Goal: Check status: Check status

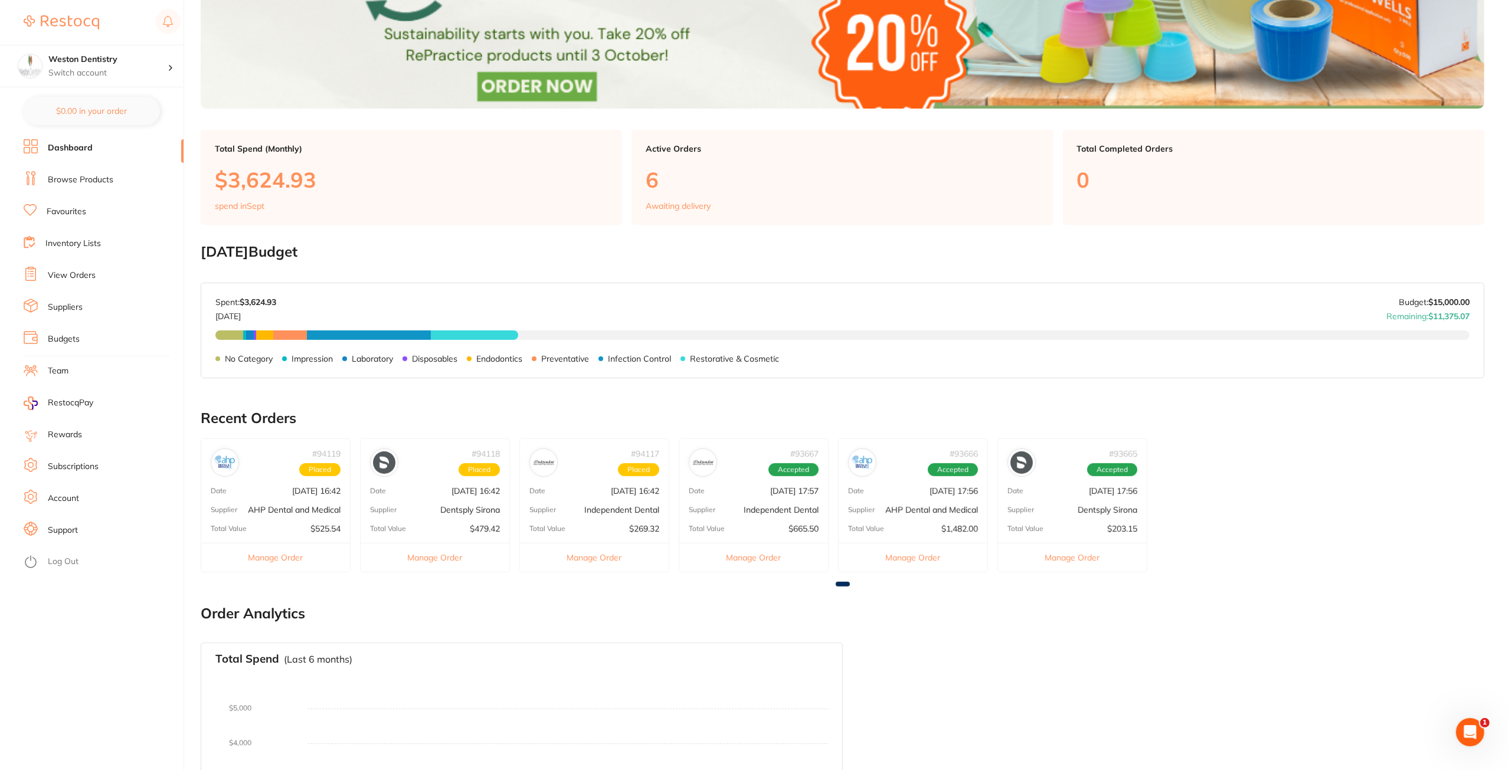
scroll to position [354, 0]
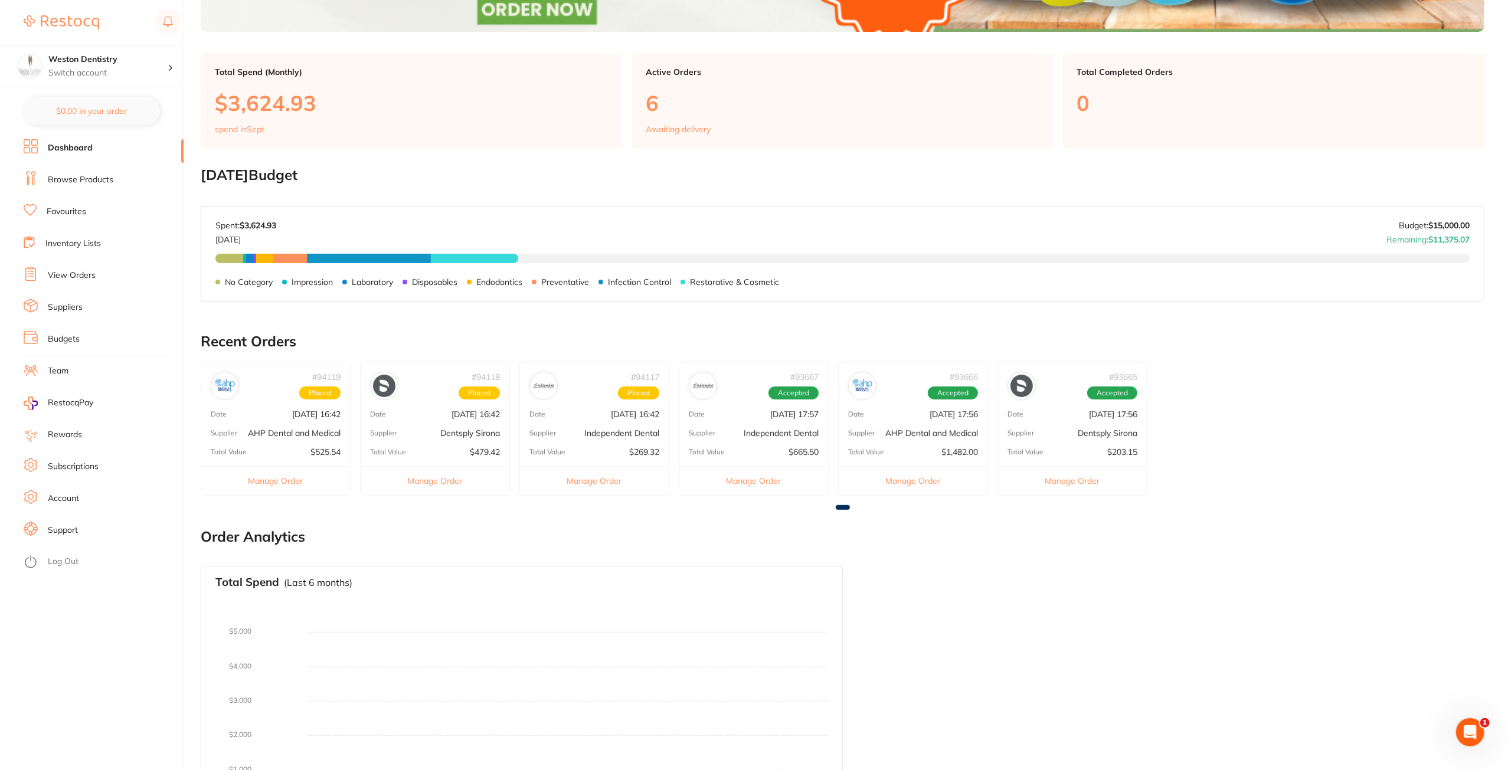
click at [767, 481] on button "Manage Order" at bounding box center [754, 480] width 149 height 29
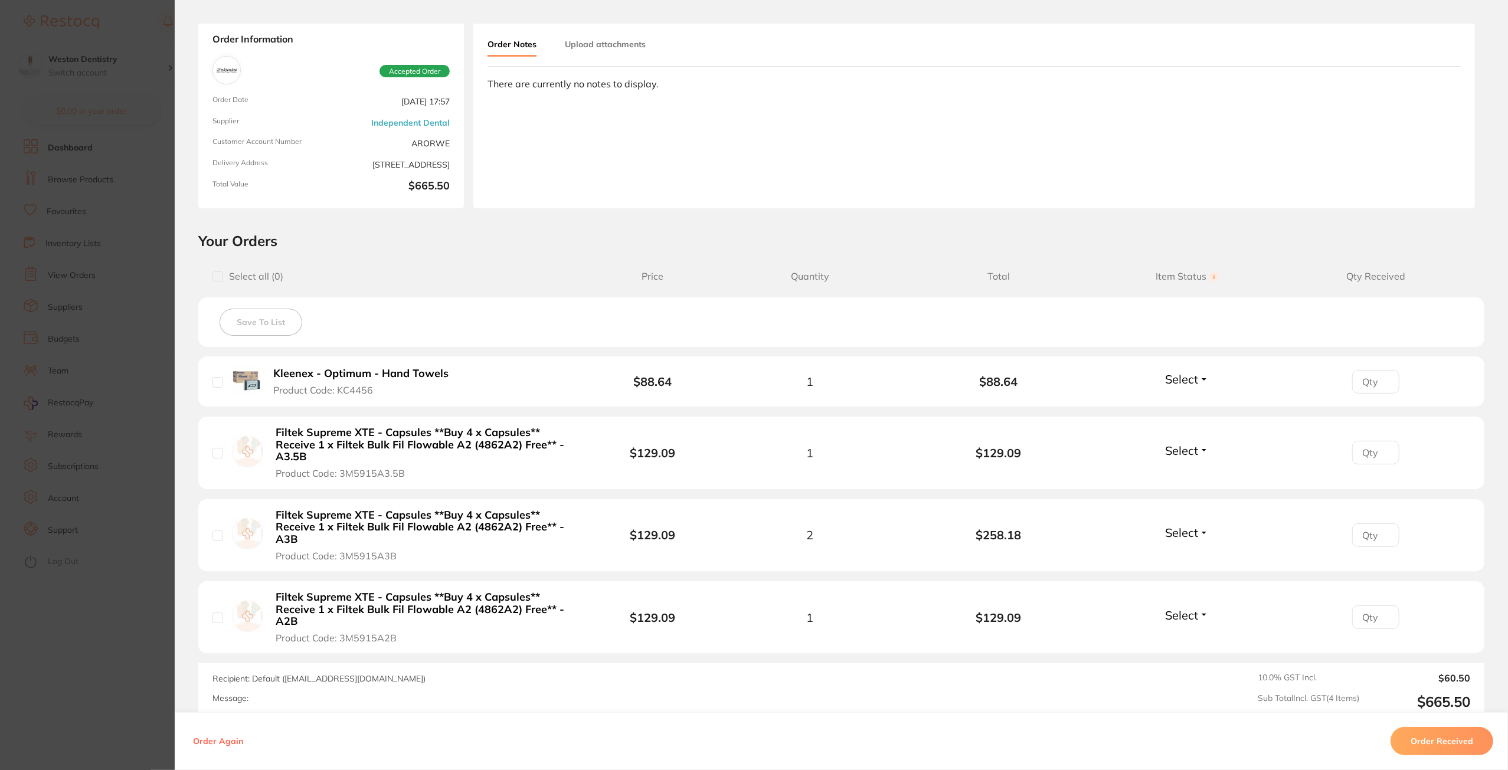
scroll to position [0, 0]
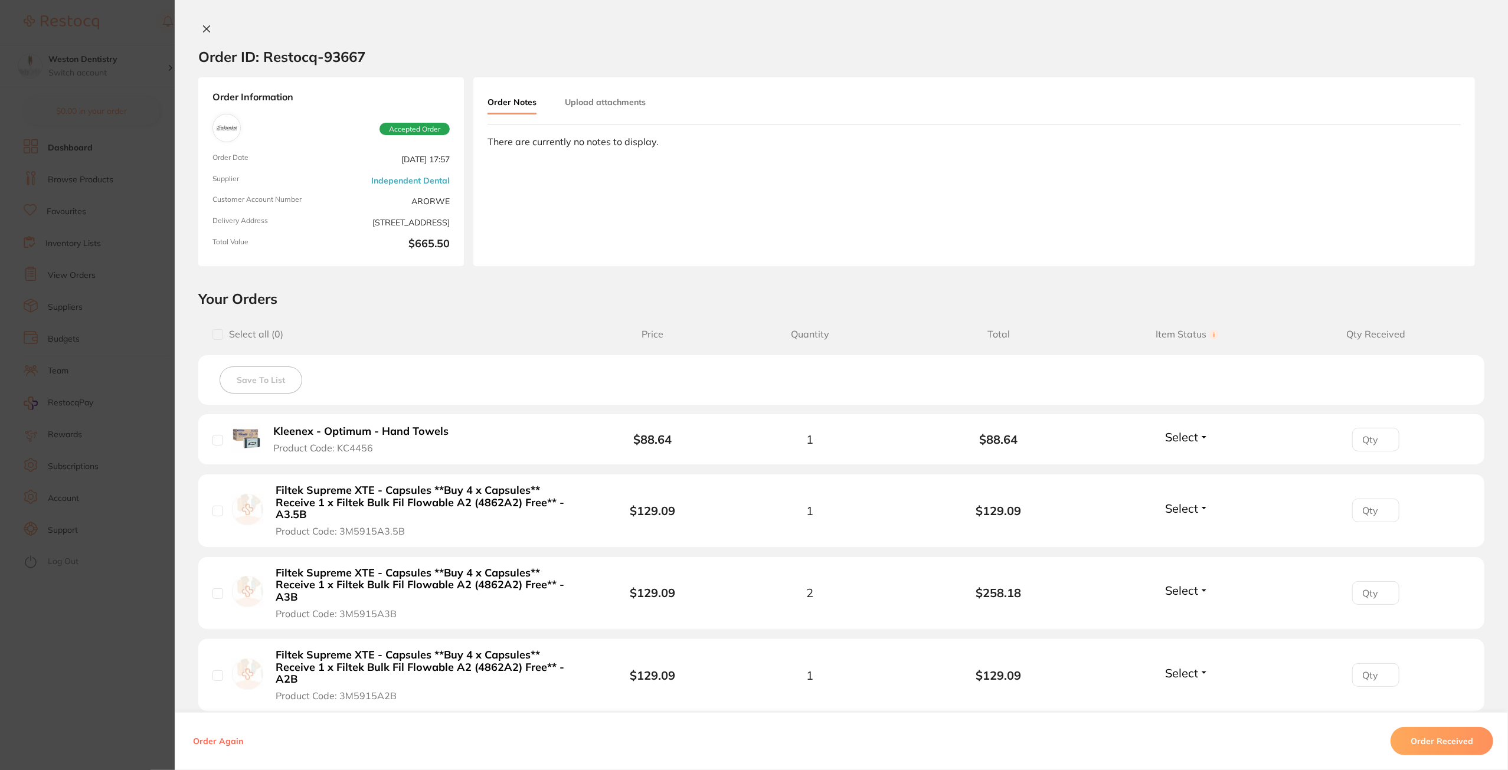
click at [614, 99] on button "Upload attachments" at bounding box center [605, 102] width 81 height 21
click at [513, 99] on button "Order Notes" at bounding box center [512, 102] width 49 height 21
click at [204, 30] on icon at bounding box center [206, 28] width 9 height 9
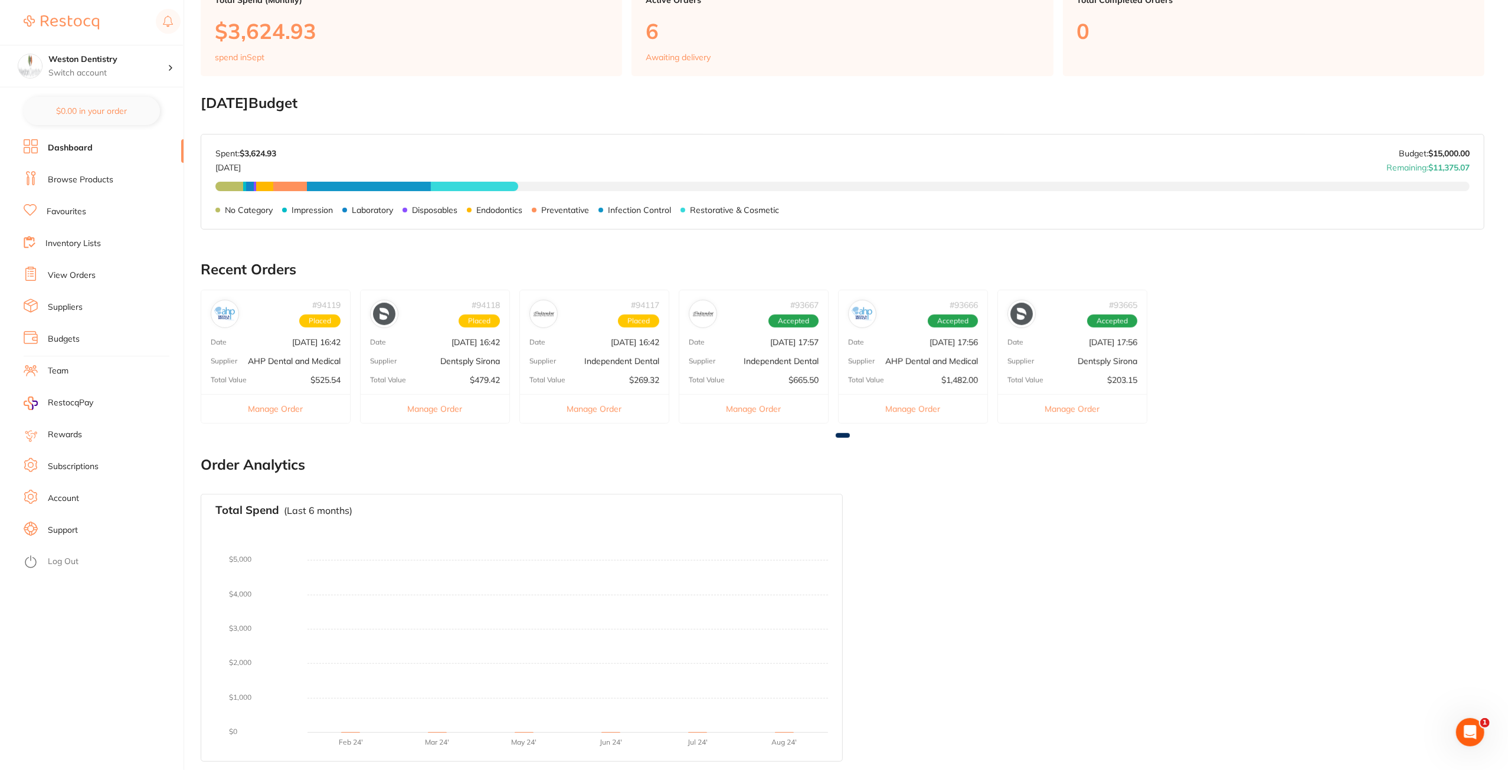
click at [922, 354] on div "# 93666 Accepted Date [DATE] 17:56 Supplier AHP Dental and Medical Total Value …" at bounding box center [913, 357] width 150 height 134
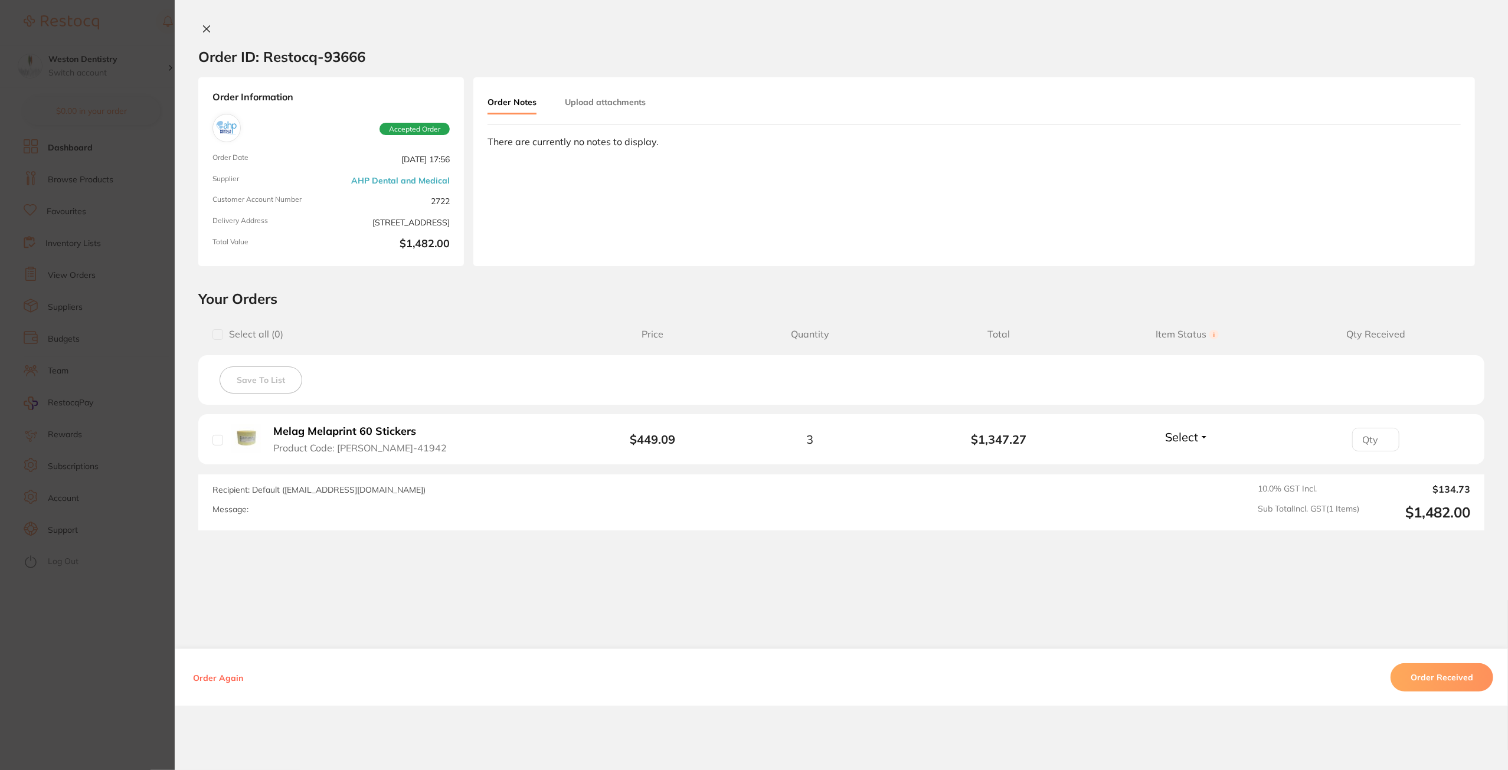
click at [1460, 680] on button "Order Received" at bounding box center [1442, 678] width 103 height 28
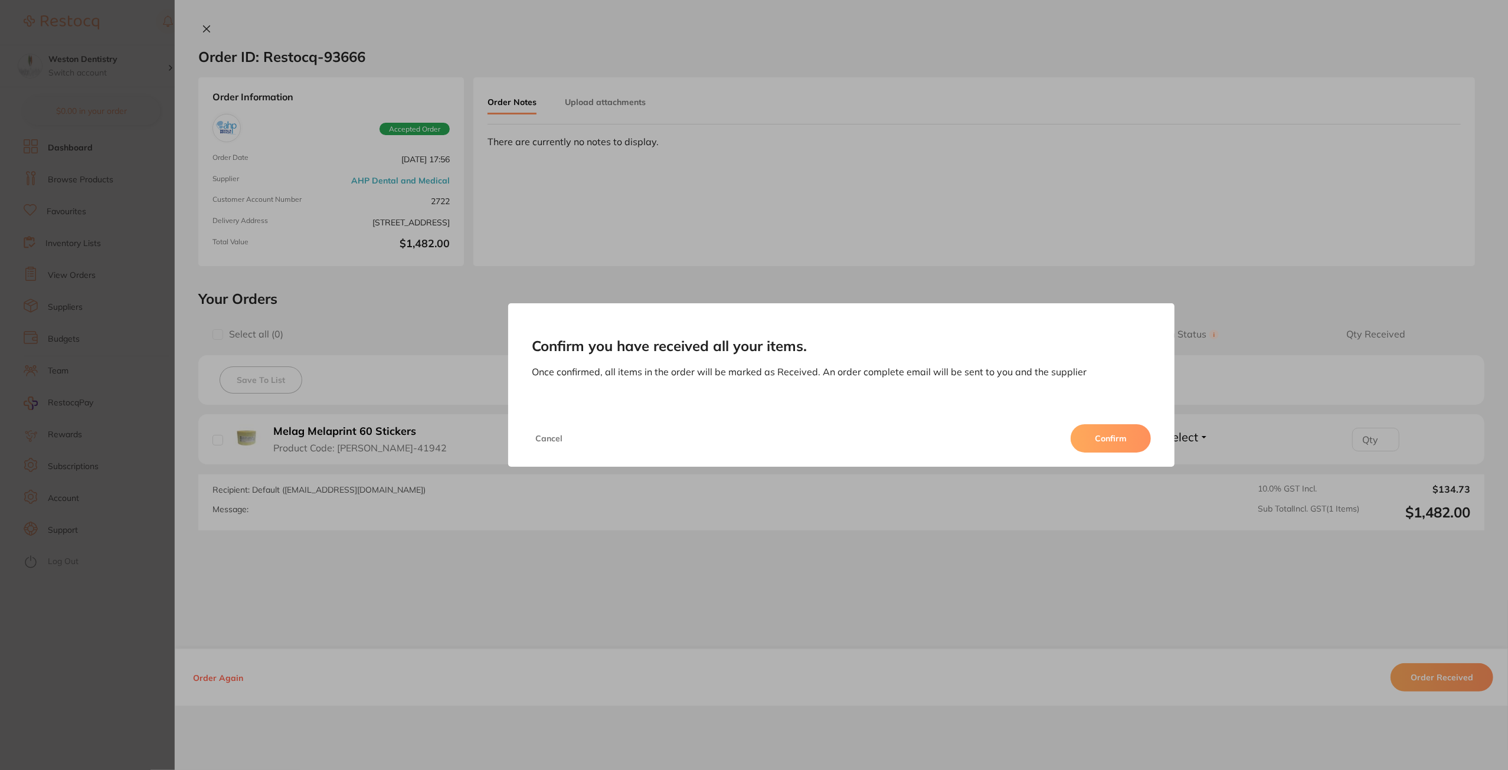
click at [1103, 442] on button "Confirm" at bounding box center [1111, 438] width 80 height 28
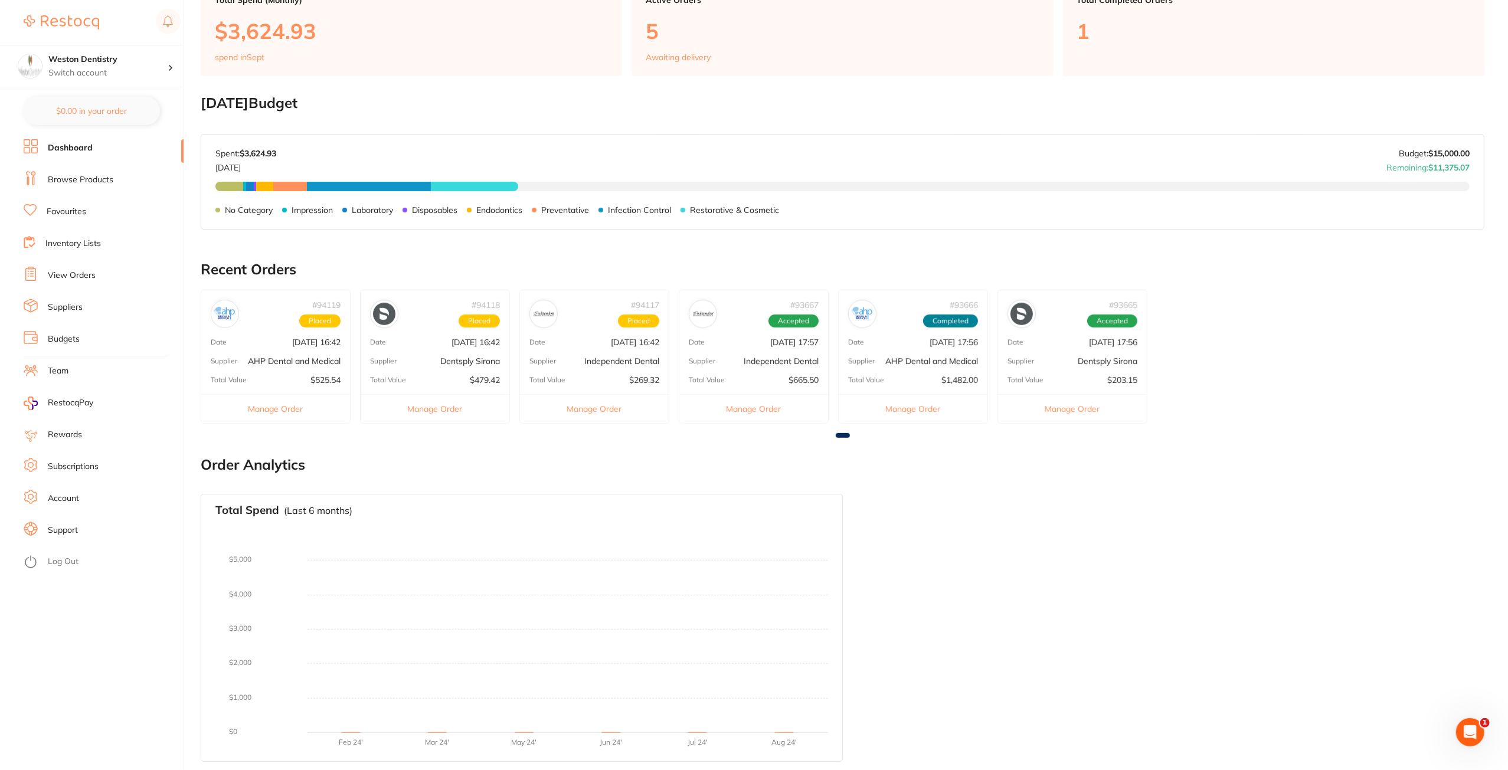
click at [1086, 357] on p "Dentsply Sirona" at bounding box center [1108, 361] width 60 height 9
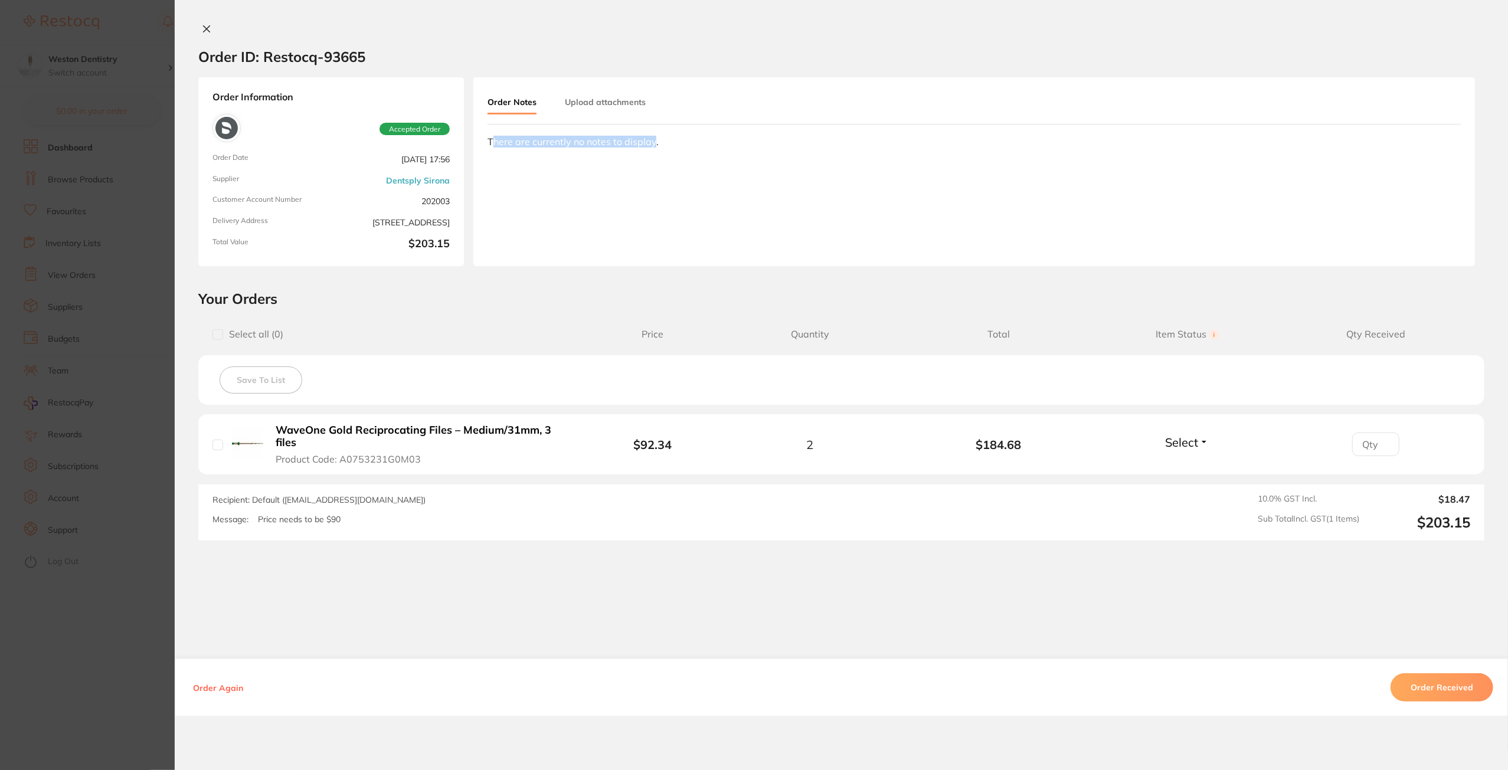
drag, startPoint x: 489, startPoint y: 141, endPoint x: 649, endPoint y: 146, distance: 159.5
click at [649, 146] on div "There are currently no notes to display." at bounding box center [975, 141] width 974 height 11
click at [650, 146] on div "There are currently no notes to display." at bounding box center [975, 141] width 974 height 11
click at [203, 25] on icon at bounding box center [206, 28] width 9 height 9
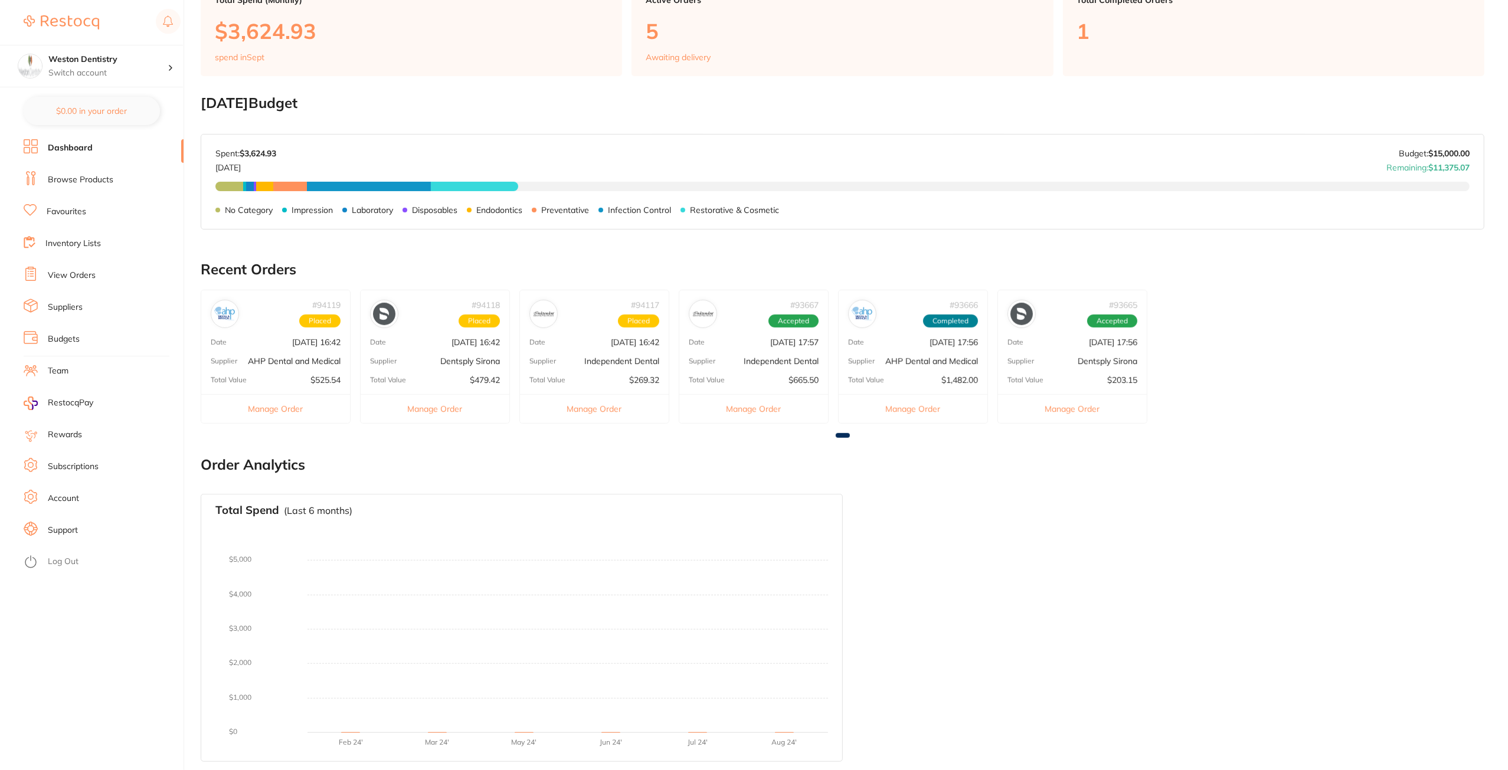
drag, startPoint x: 1079, startPoint y: 570, endPoint x: 1063, endPoint y: 537, distance: 37.0
click at [1079, 569] on div "Total Spend (Last 6 months) No orders placed yet Charts will be shown once tran…" at bounding box center [843, 628] width 1284 height 287
click at [610, 336] on div "# 94117 Placed Date [DATE] 16:42 Supplier Independent Dental Total Value $269.3…" at bounding box center [595, 357] width 150 height 134
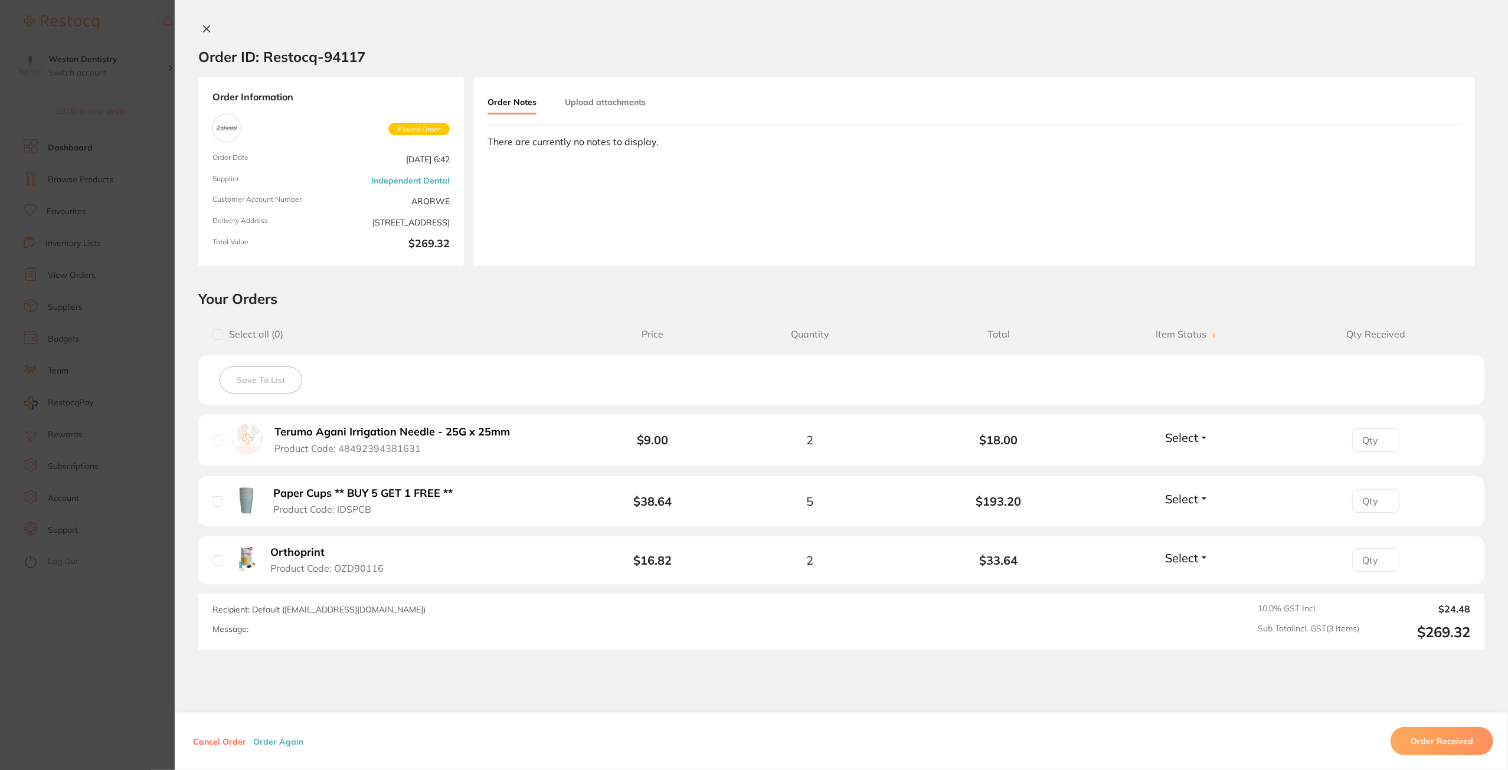
click at [209, 30] on button at bounding box center [206, 30] width 17 height 12
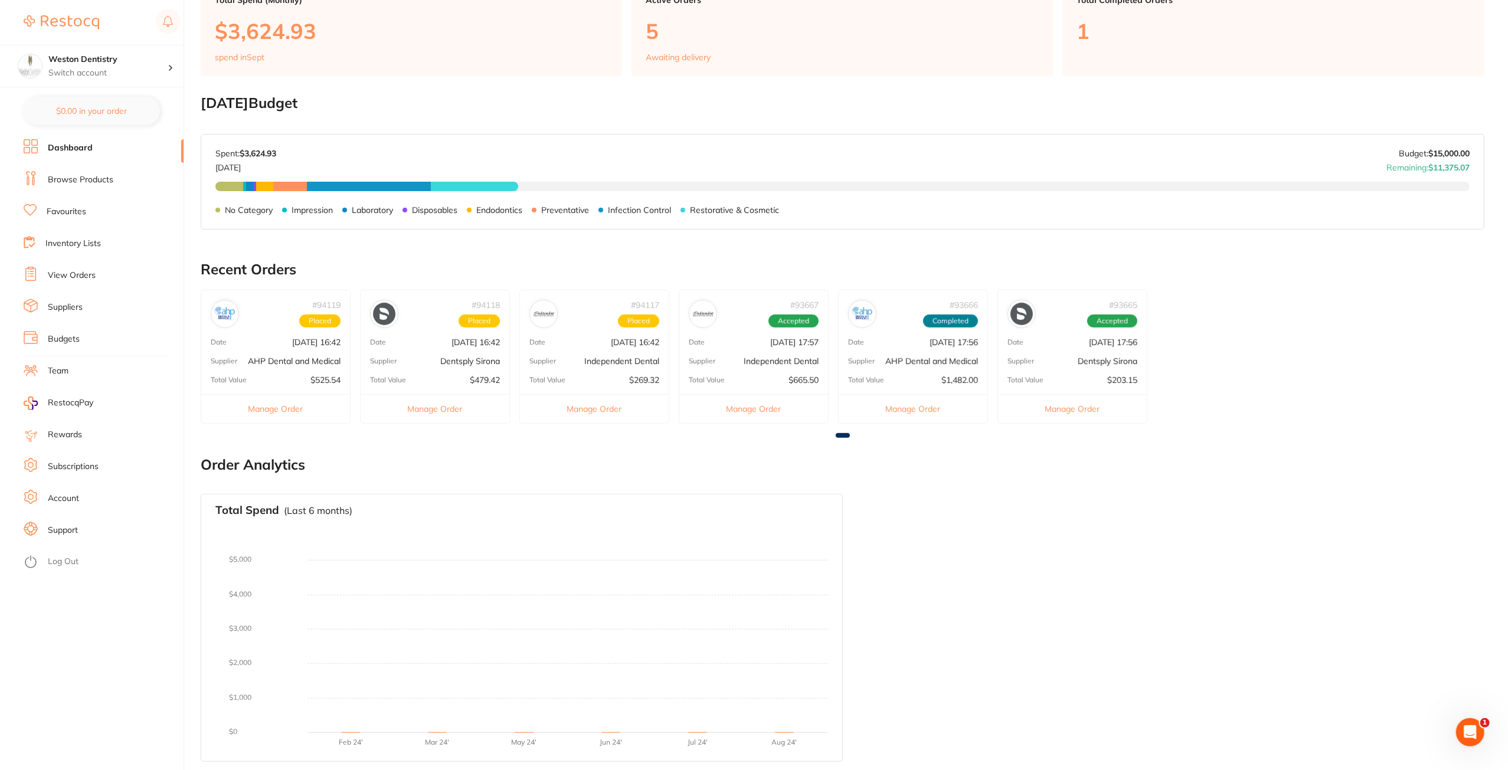
click at [734, 348] on div "# 93667 Accepted Date [DATE] 17:57 Supplier Independent Dental Total Value $665…" at bounding box center [754, 357] width 150 height 134
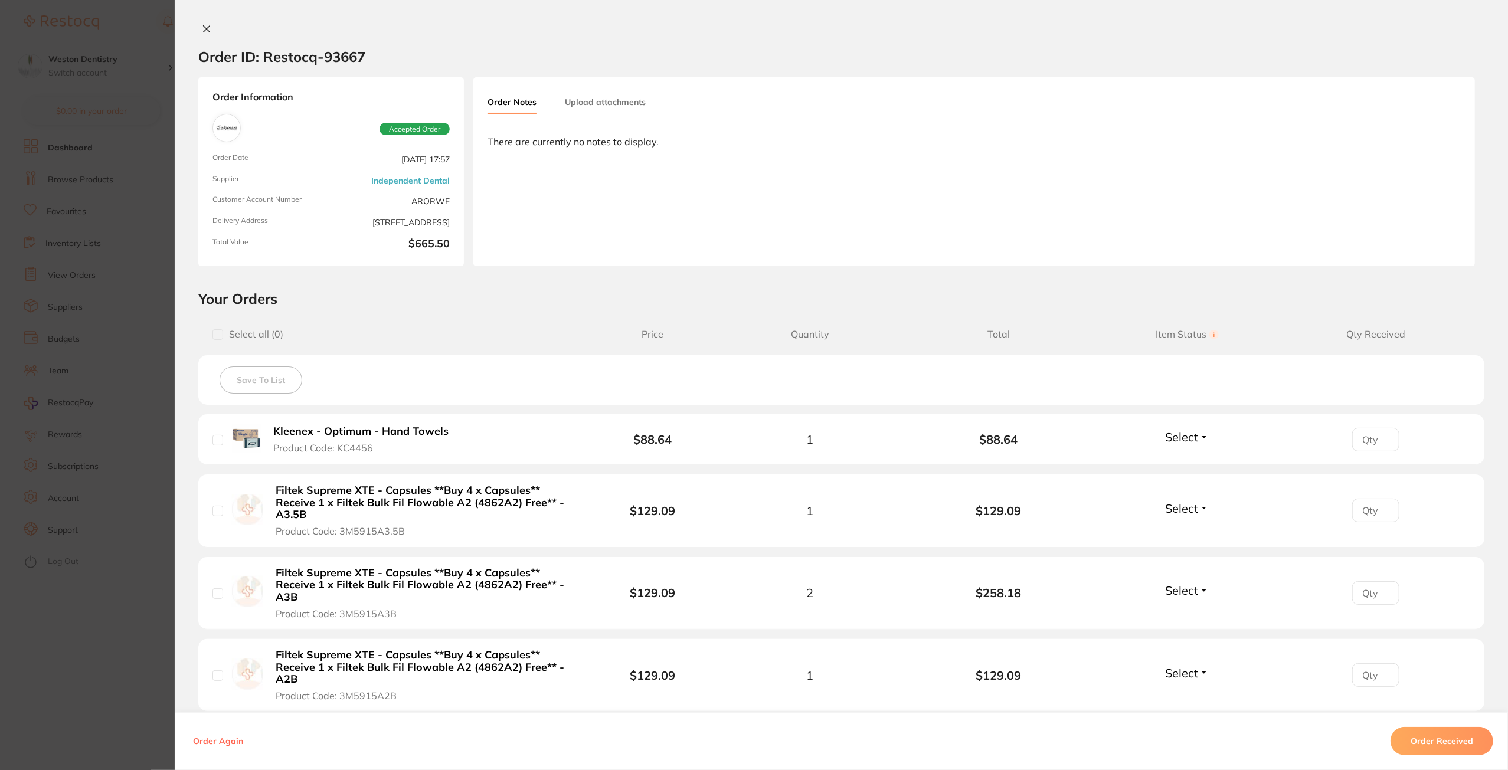
click at [198, 24] on button at bounding box center [206, 30] width 17 height 12
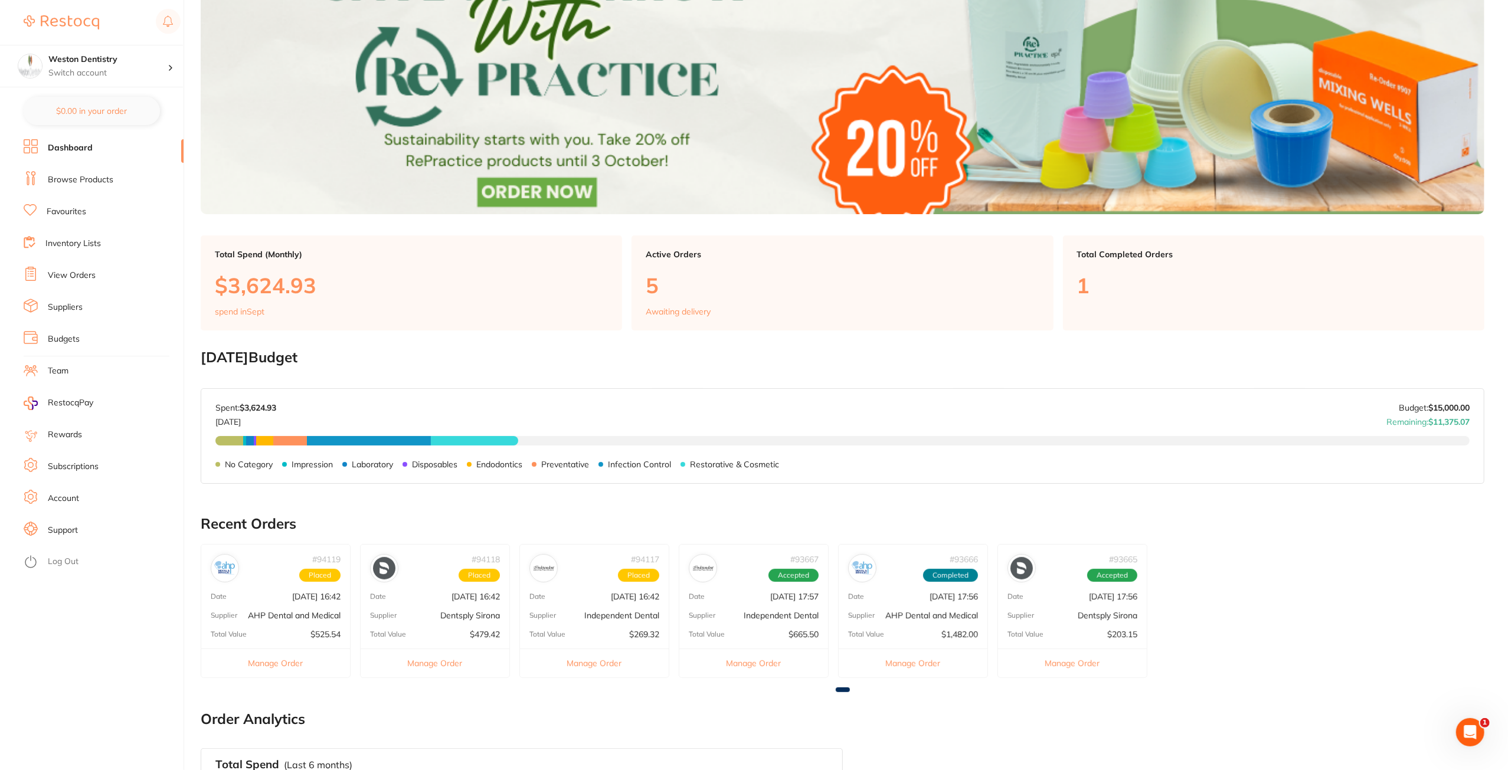
scroll to position [190, 0]
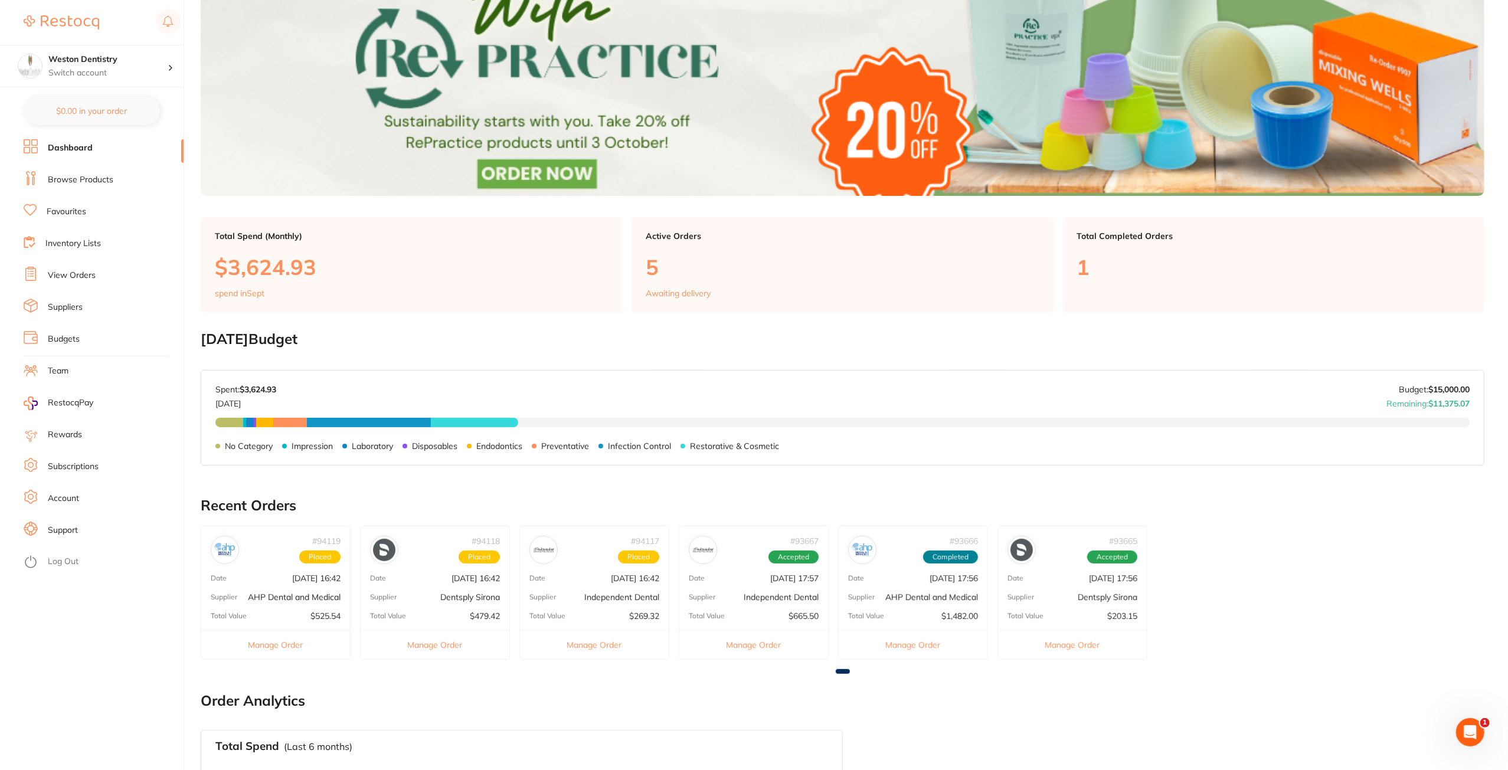
click at [758, 597] on p "Independent Dental" at bounding box center [781, 597] width 75 height 9
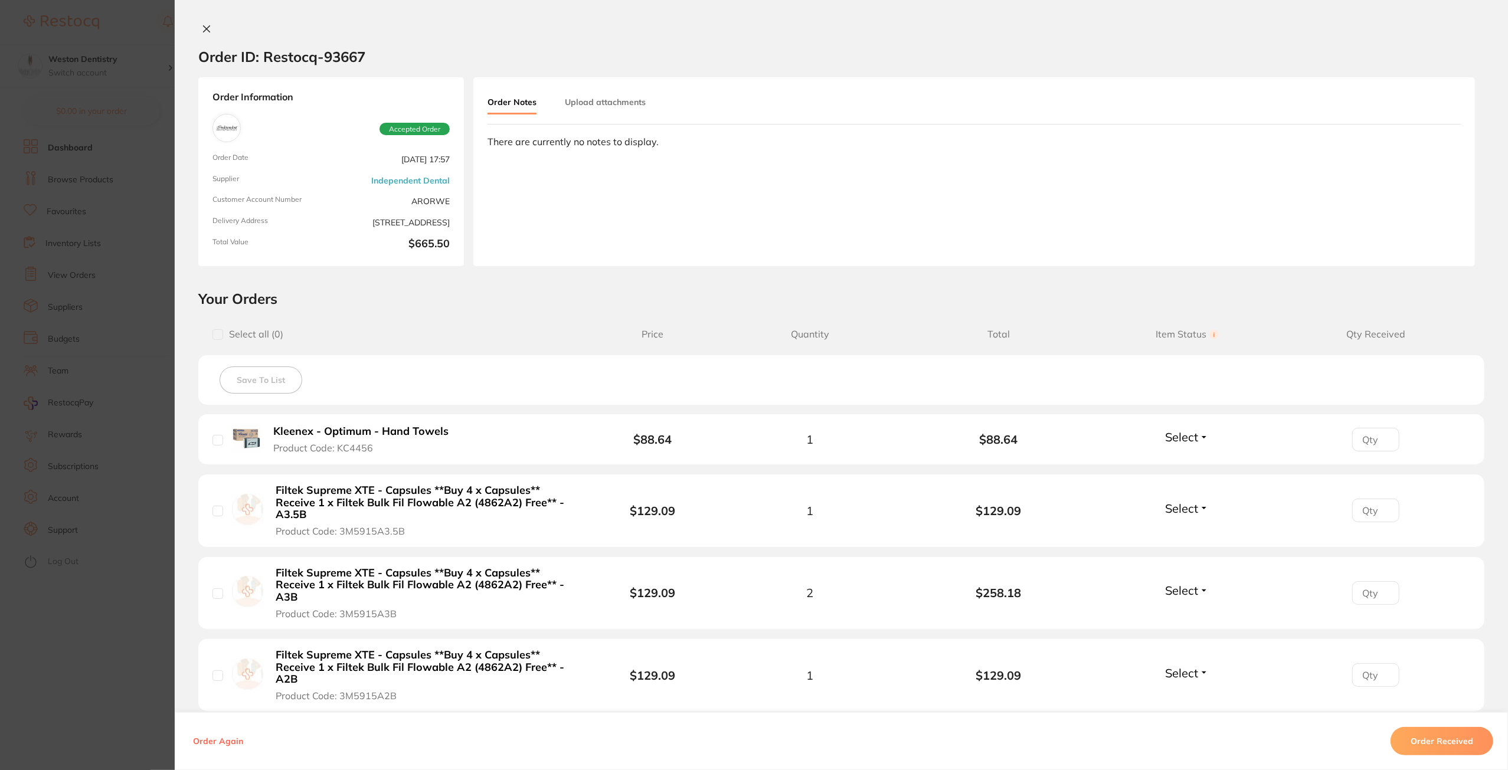
scroll to position [0, 0]
click at [590, 201] on div "Order Notes Upload attachments There are currently no notes to display." at bounding box center [974, 171] width 1002 height 189
drag, startPoint x: 390, startPoint y: 156, endPoint x: 427, endPoint y: 159, distance: 37.9
click at [427, 159] on span "[DATE] 17:57" at bounding box center [393, 159] width 114 height 12
click at [406, 176] on link "Independent Dental" at bounding box center [410, 180] width 79 height 9
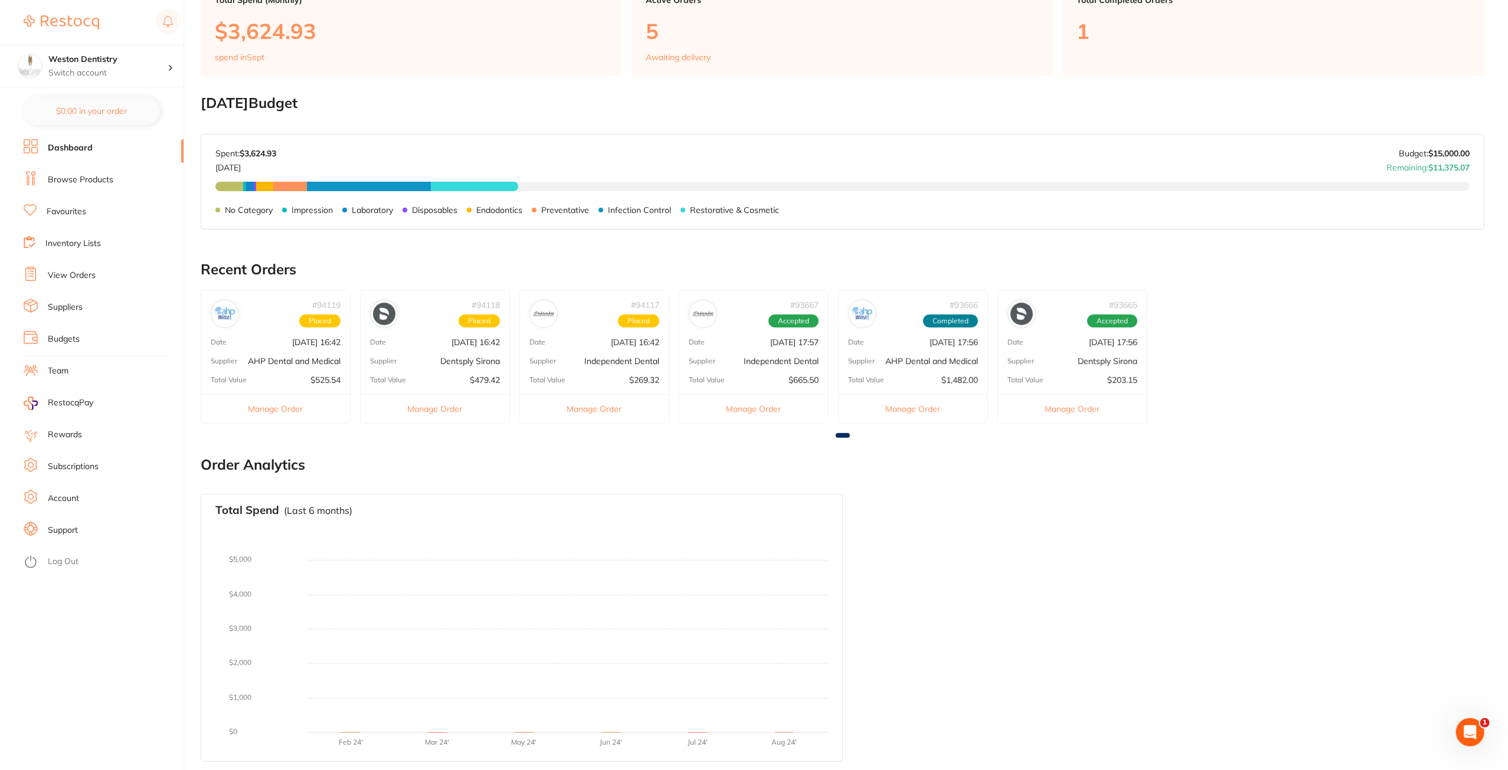
click at [756, 352] on div "# 93667 Accepted Date [DATE] 17:57 Supplier Independent Dental Total Value $665…" at bounding box center [754, 357] width 150 height 134
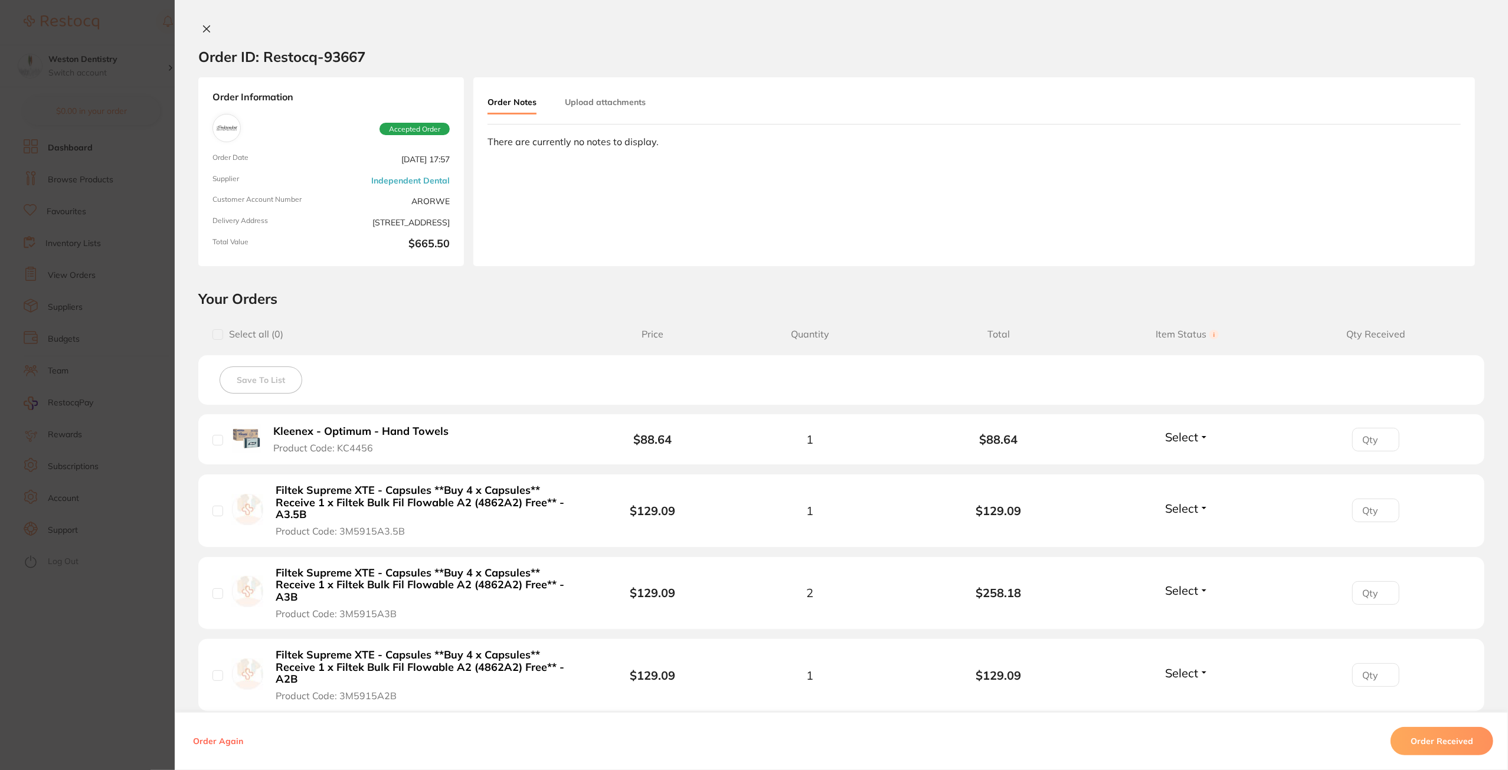
click at [198, 31] on button at bounding box center [206, 30] width 17 height 12
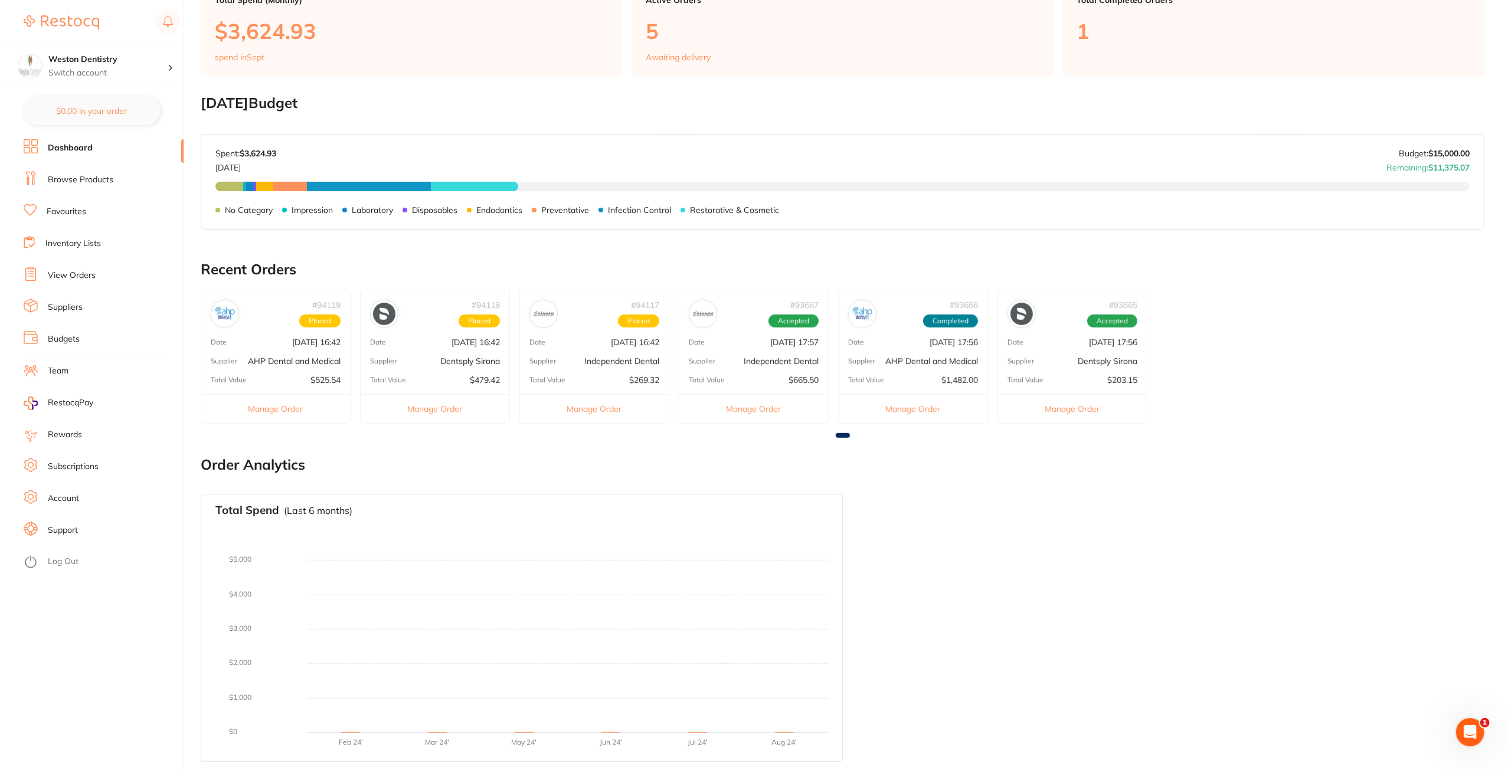
scroll to position [426, 0]
click at [1046, 364] on div "Supplier Dentsply Sirona" at bounding box center [1072, 361] width 149 height 9
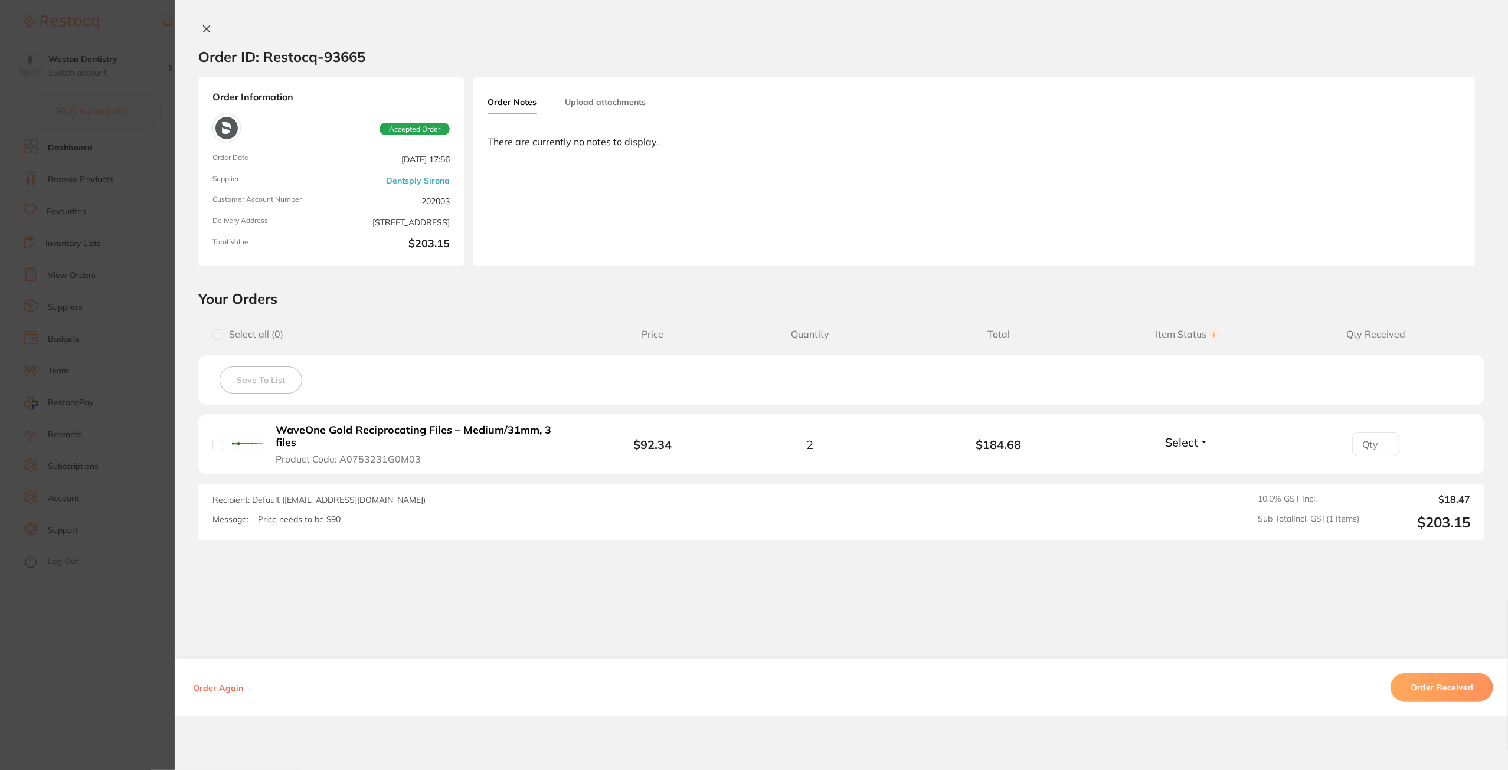
scroll to position [0, 0]
click at [124, 553] on section "Order ID: Restocq- 93665 Order Information Accepted Order Order Date [DATE] 17:…" at bounding box center [754, 385] width 1508 height 770
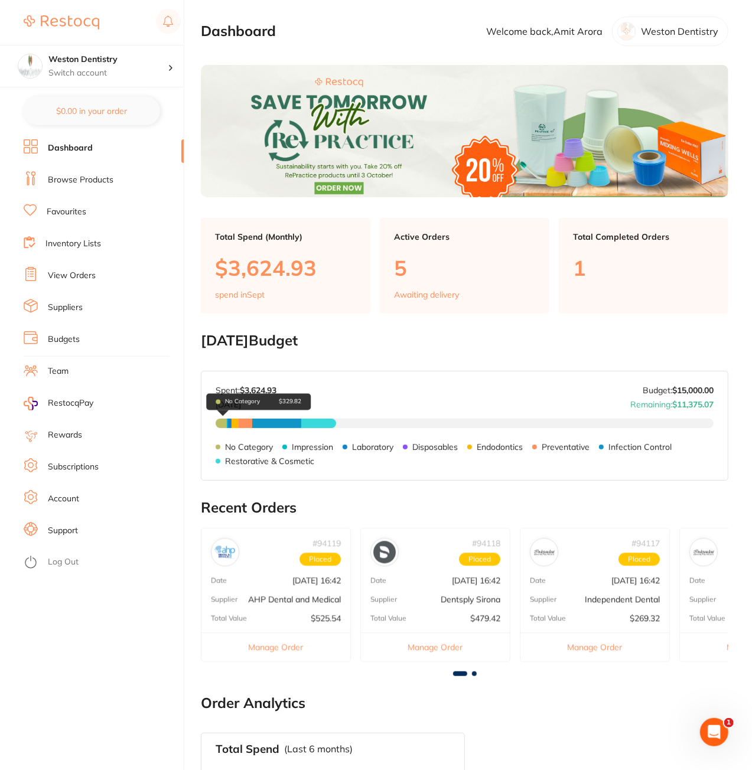
click at [219, 410] on div "No Category $329.82" at bounding box center [258, 402] width 104 height 17
click at [218, 422] on span "No Category $329.82" at bounding box center [220, 423] width 11 height 9
click at [228, 398] on p "No Category" at bounding box center [242, 401] width 35 height 7
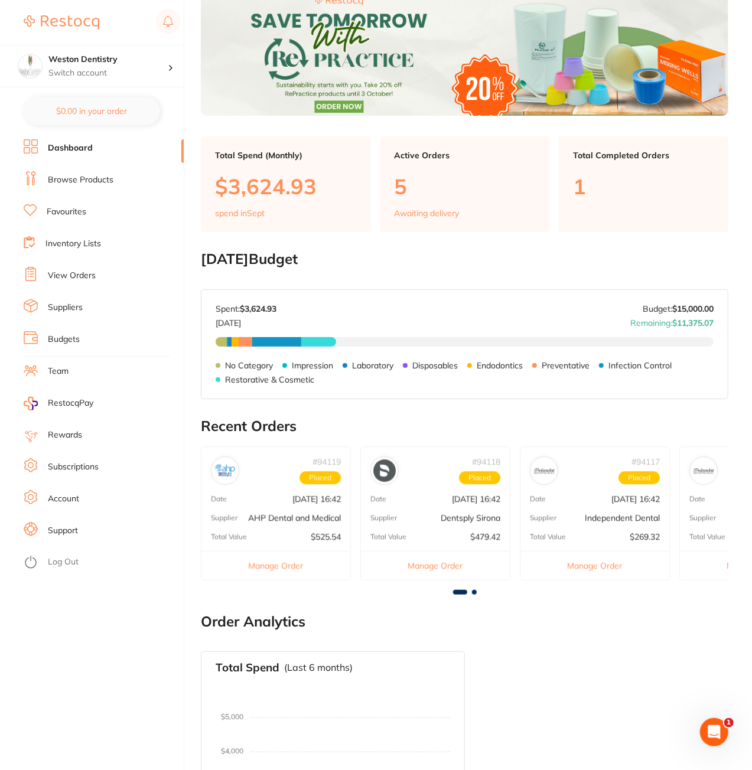
scroll to position [236, 0]
